Goal: Information Seeking & Learning: Learn about a topic

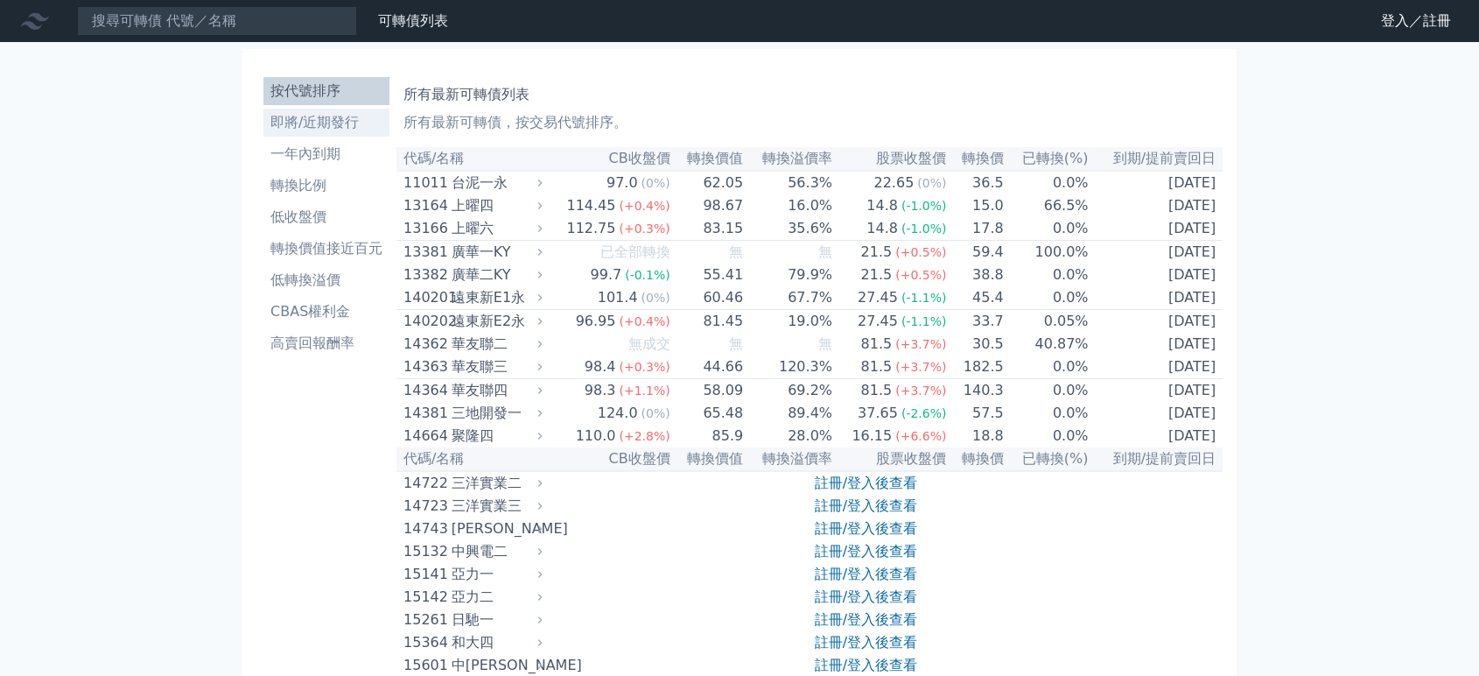
click at [336, 119] on li "即將/近期發行" at bounding box center [326, 122] width 126 height 21
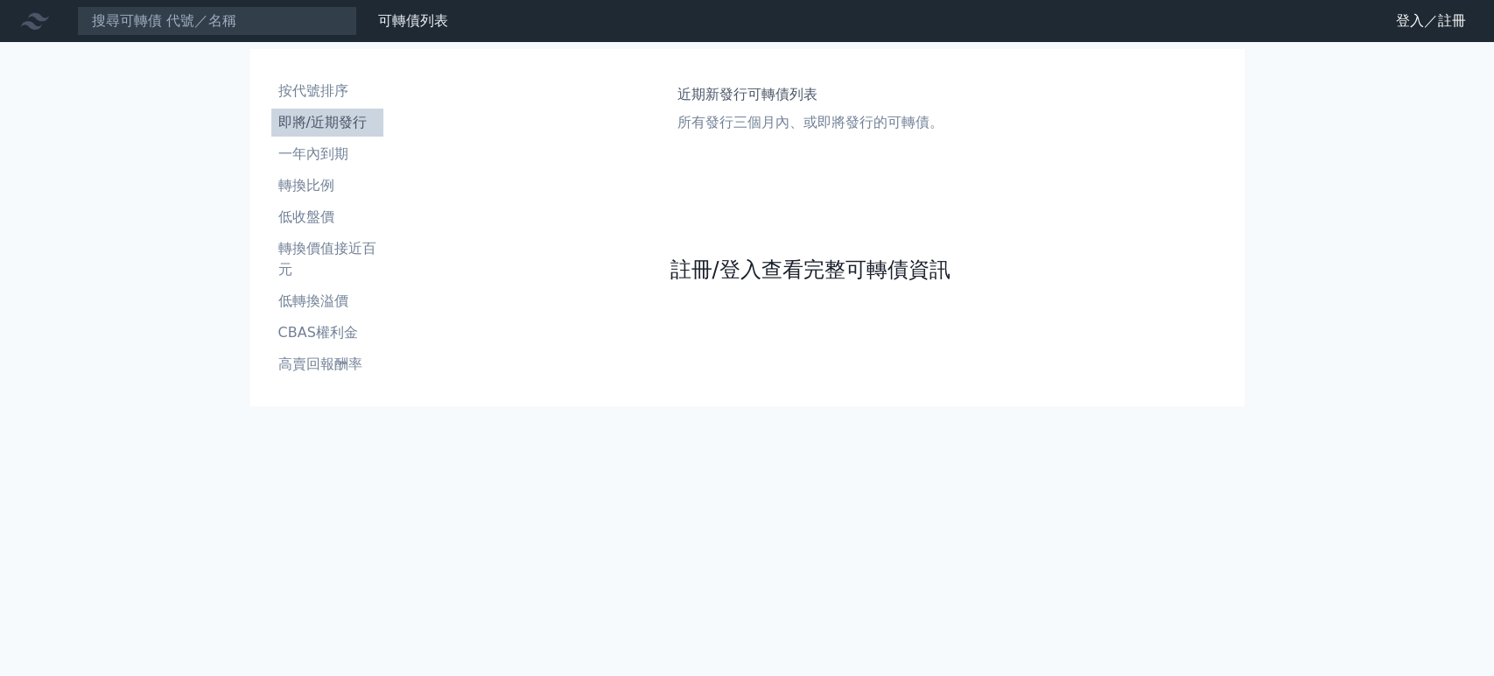
click at [852, 266] on link "註冊/登入查看完整可轉債資訊" at bounding box center [810, 270] width 280 height 28
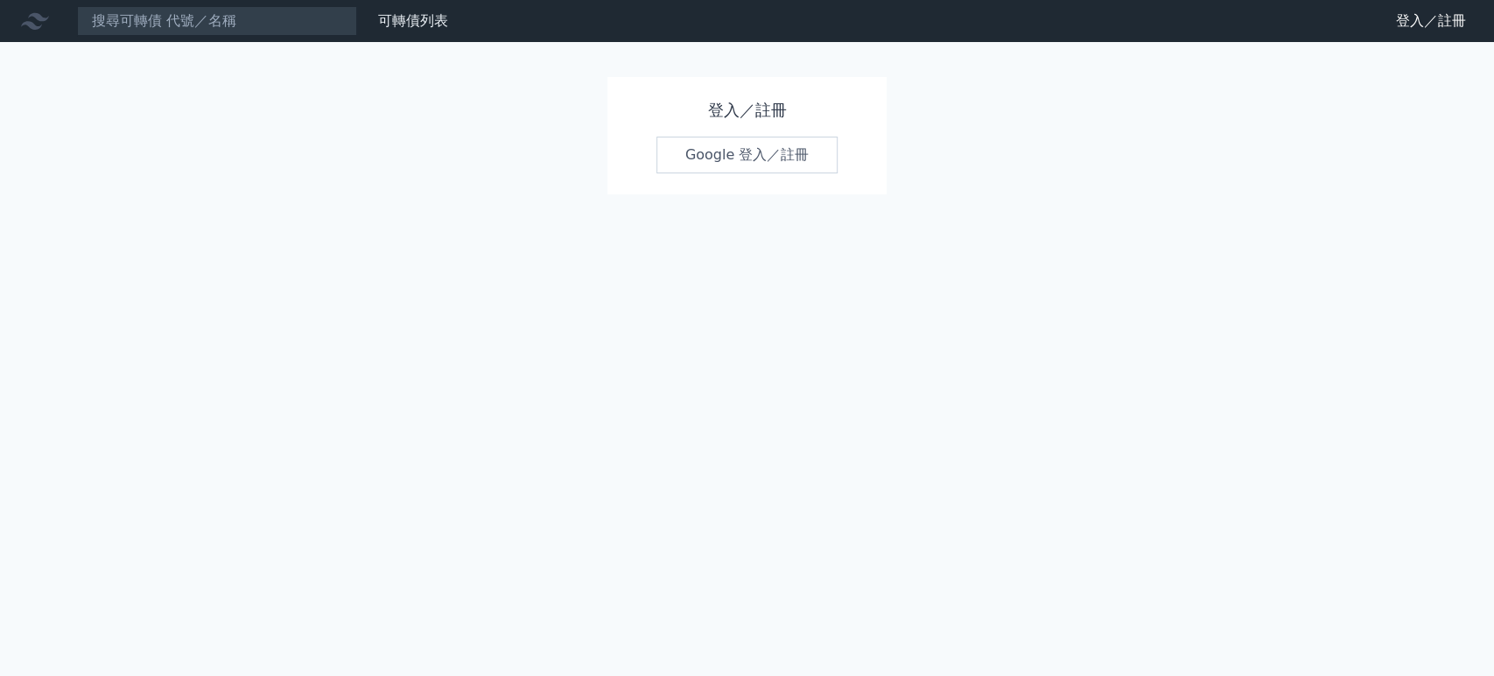
click at [728, 156] on link "Google 登入／註冊" at bounding box center [747, 155] width 182 height 37
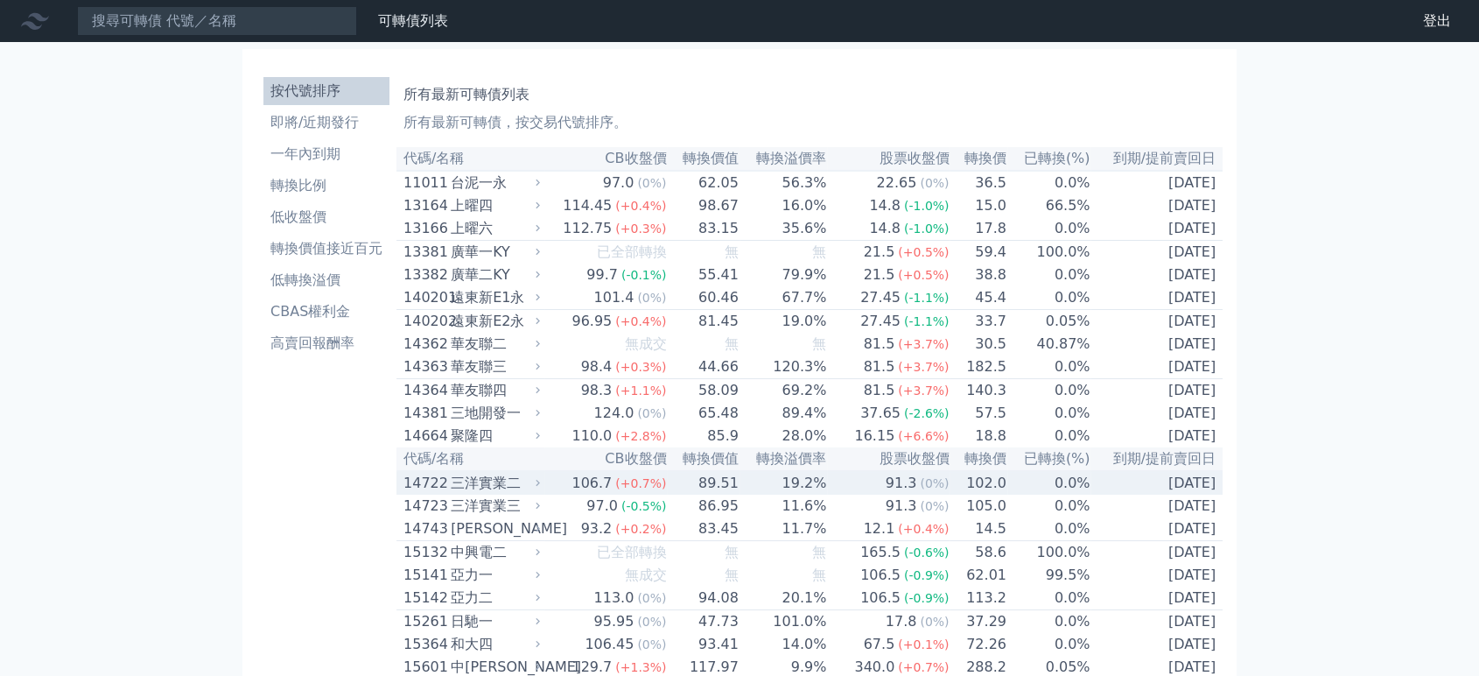
click at [487, 494] on div "三洋實業二" at bounding box center [494, 483] width 86 height 21
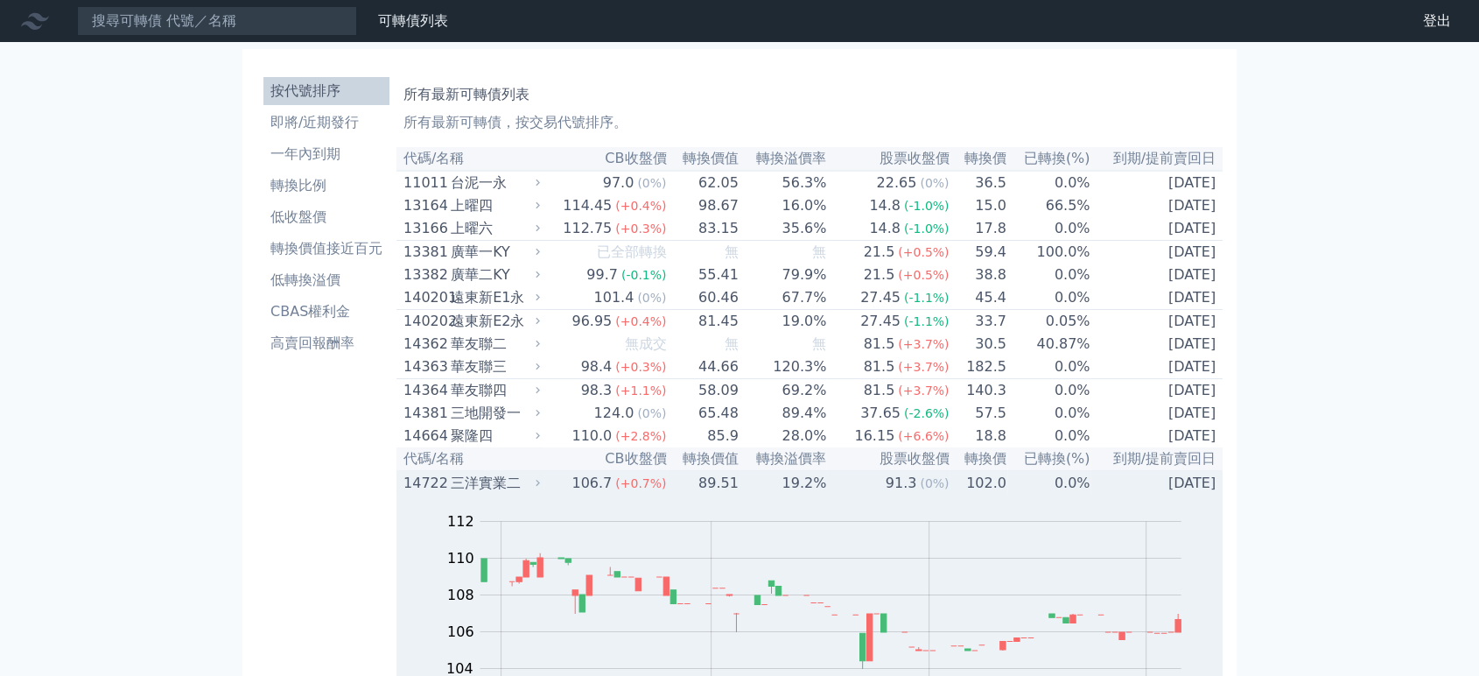
click at [487, 494] on div "三洋實業二" at bounding box center [494, 483] width 86 height 21
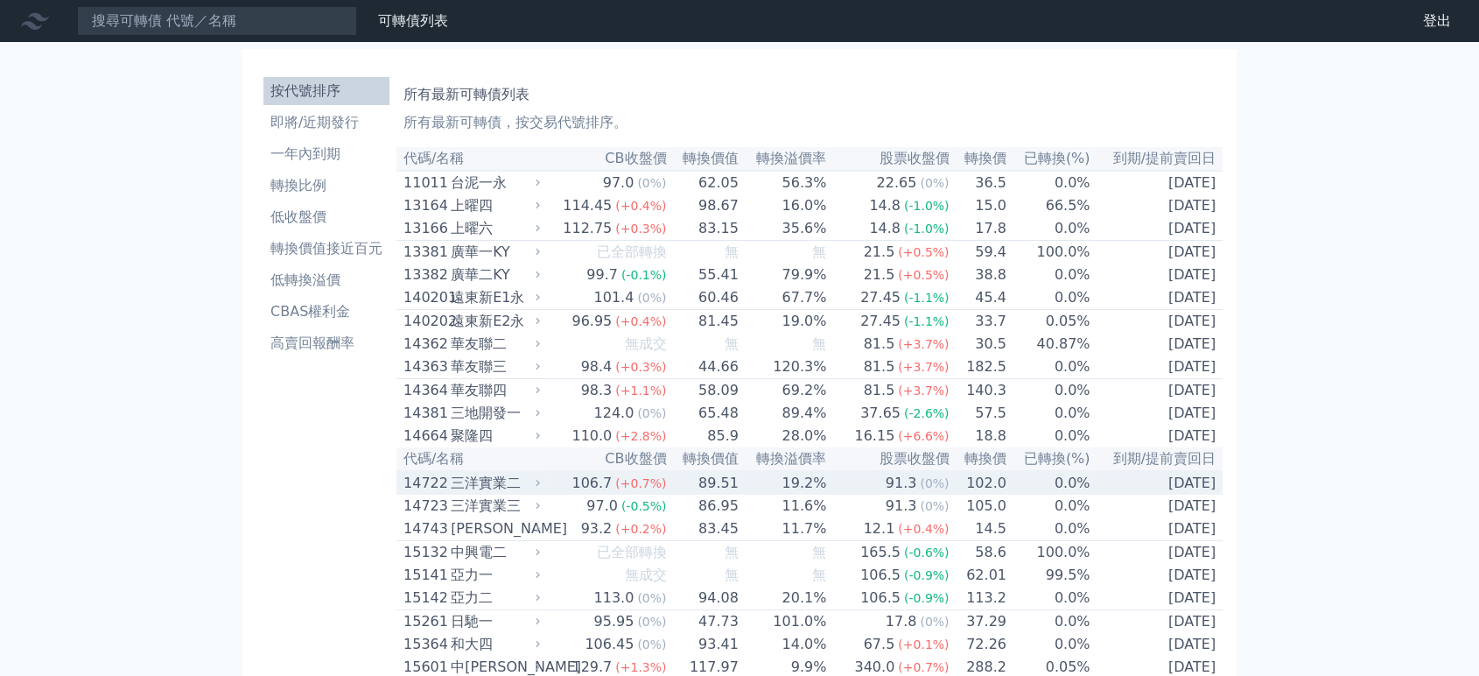
click at [487, 494] on div "三洋實業二" at bounding box center [494, 483] width 86 height 21
click at [594, 494] on div "106.7" at bounding box center [591, 483] width 47 height 21
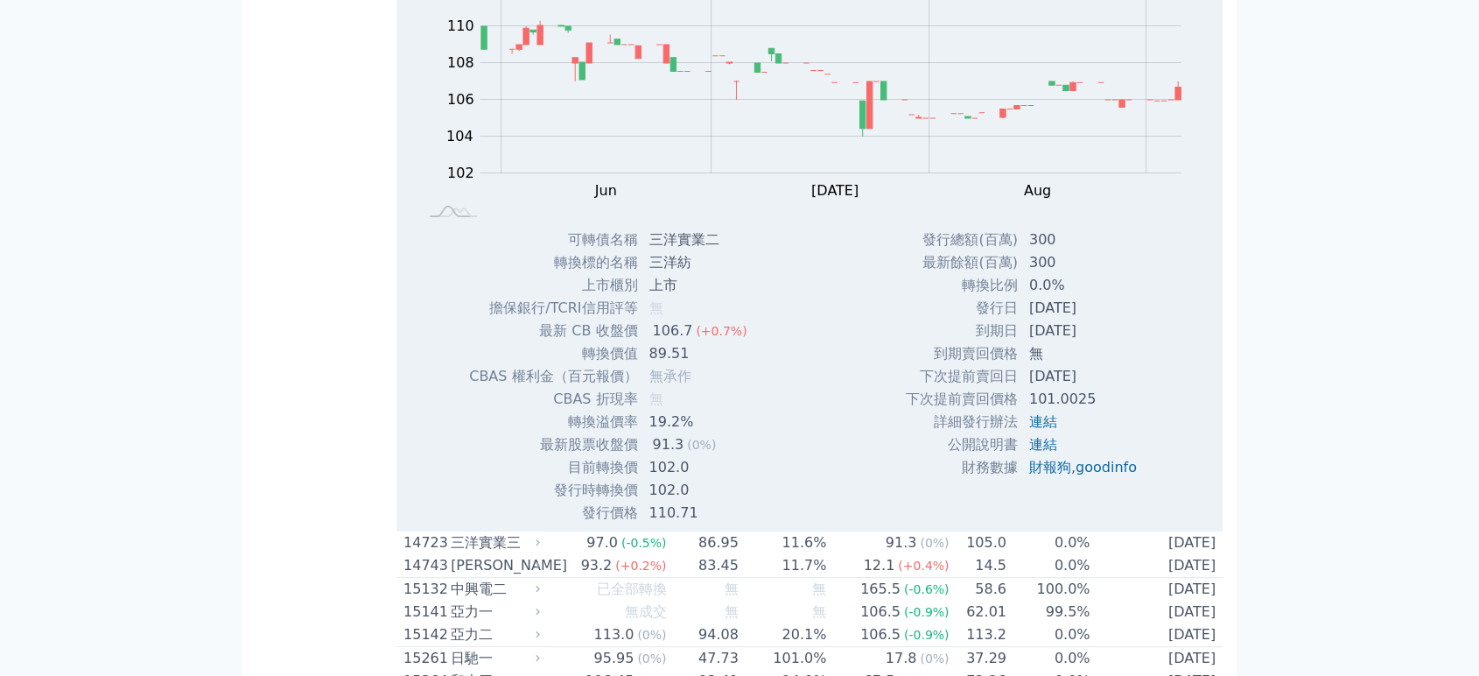
scroll to position [583, 0]
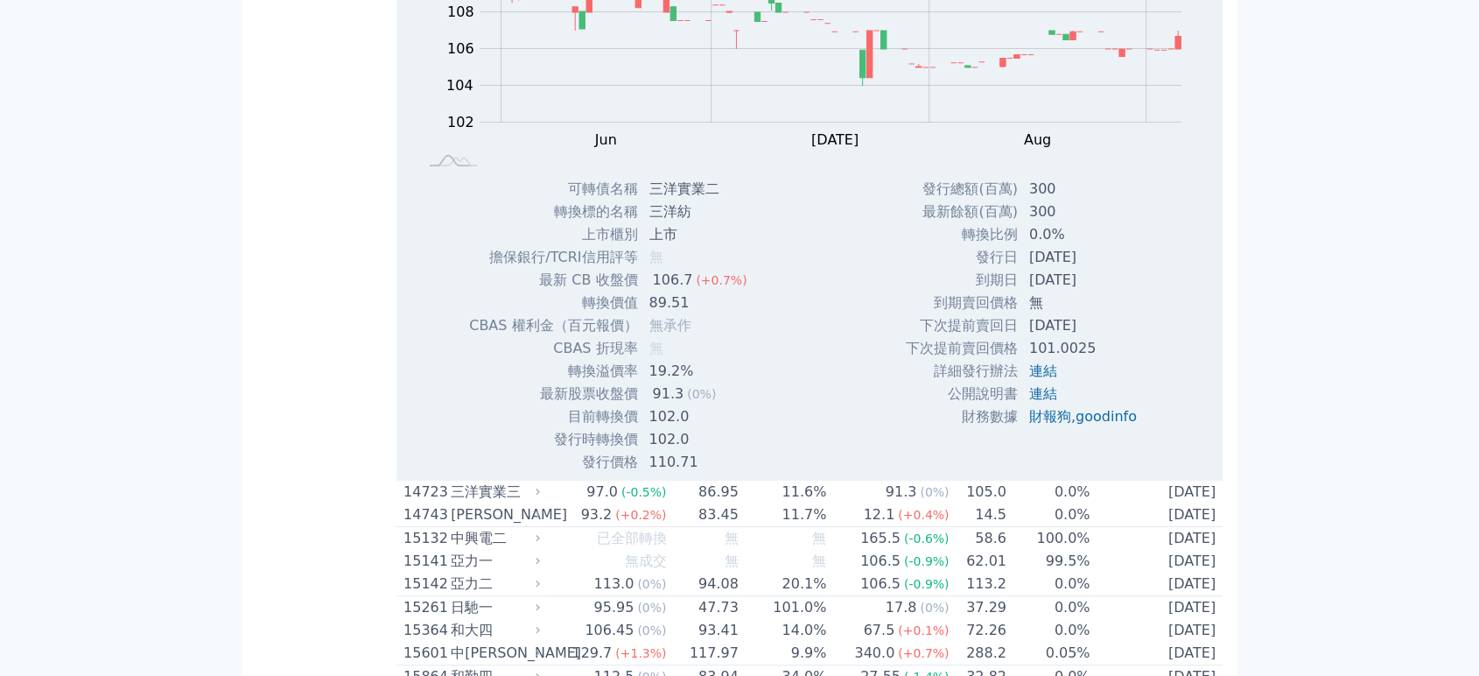
click at [1117, 382] on td "連結" at bounding box center [1085, 371] width 132 height 23
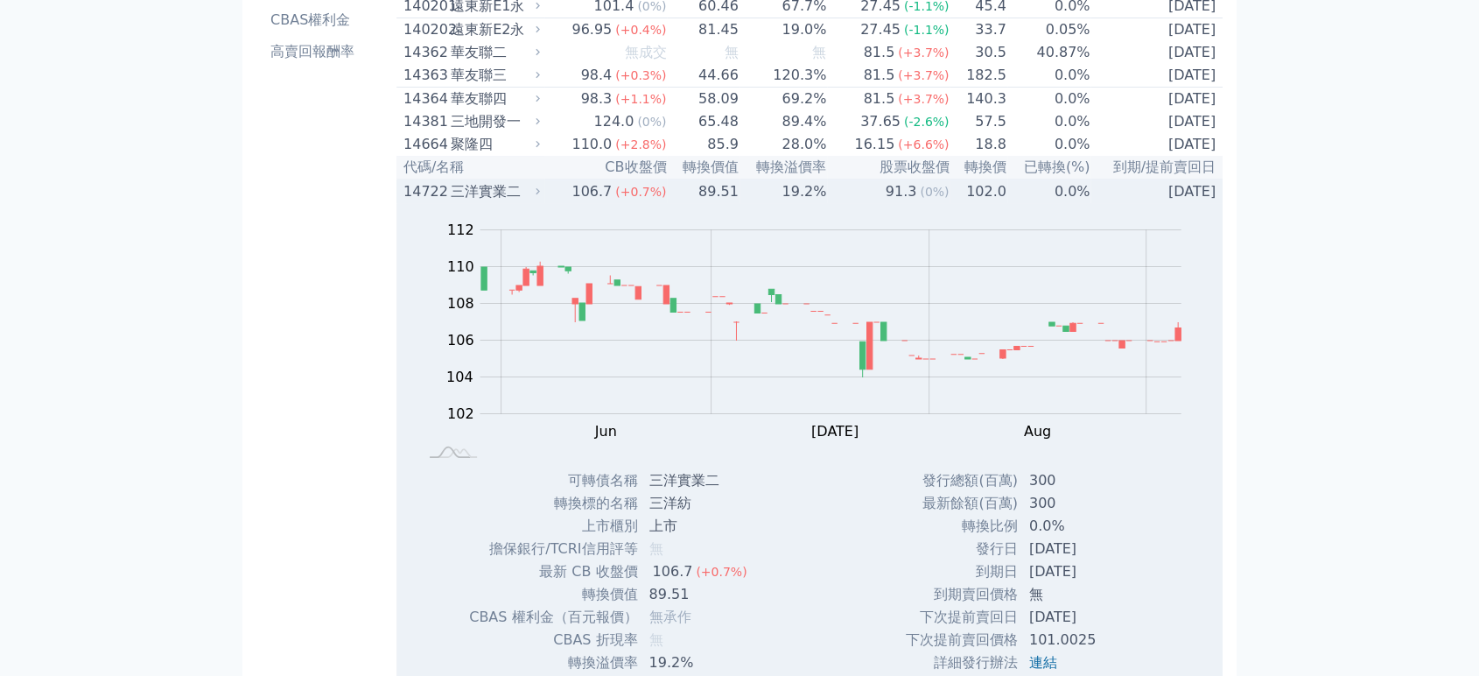
scroll to position [389, 0]
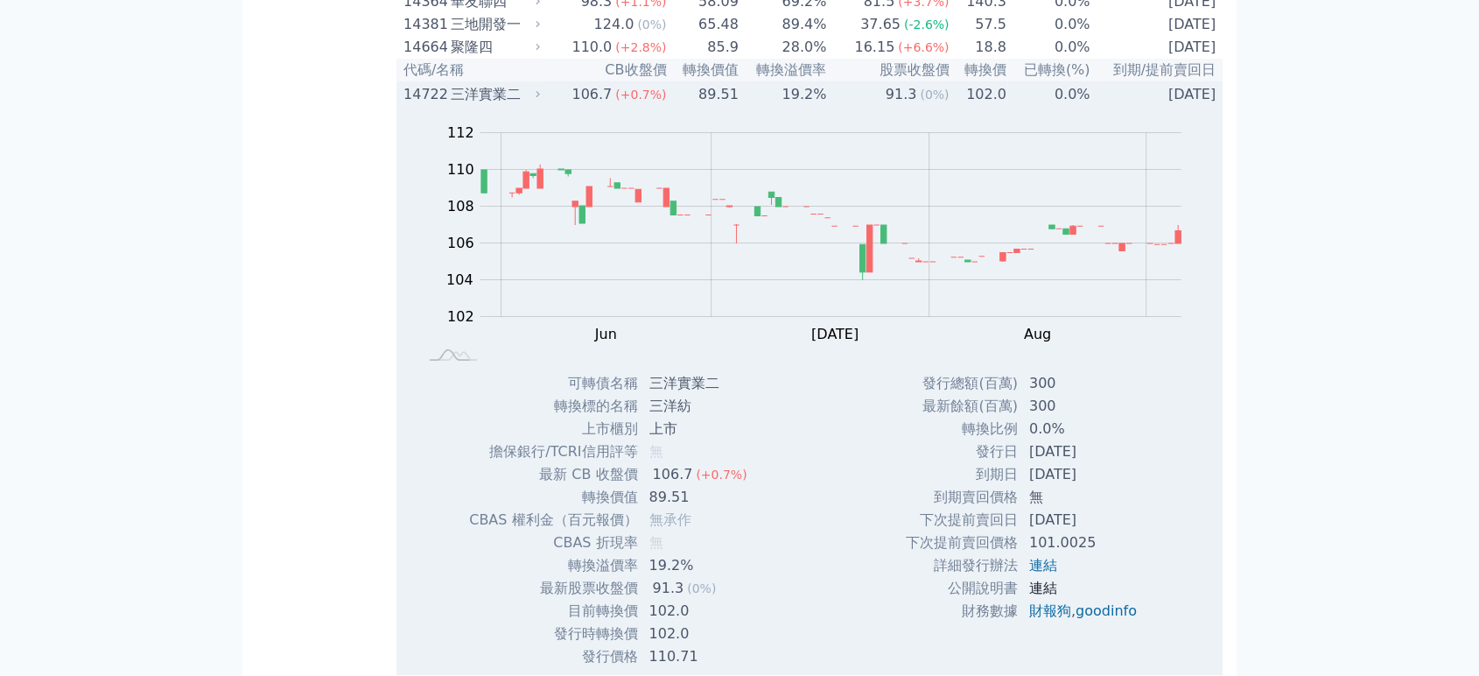
click at [1038, 596] on link "連結" at bounding box center [1043, 587] width 28 height 17
